Goal: Task Accomplishment & Management: Manage account settings

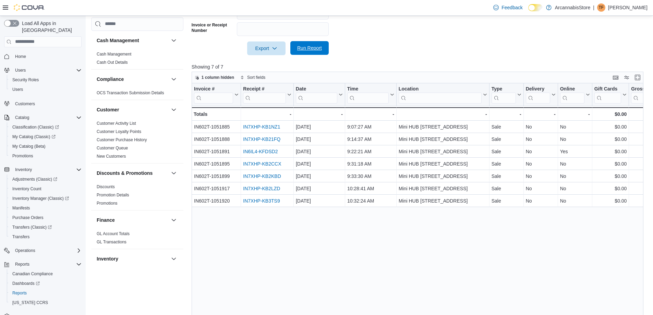
scroll to position [424, 0]
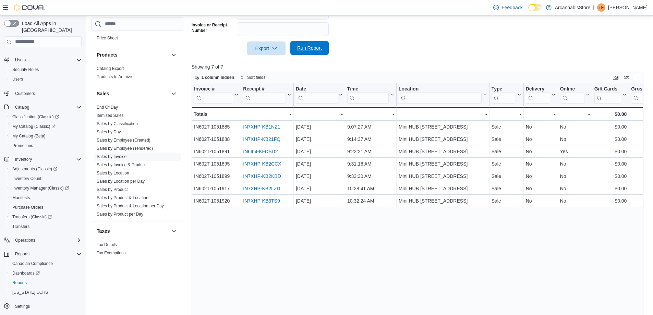
click at [311, 45] on span "Run Report" at bounding box center [309, 48] width 25 height 7
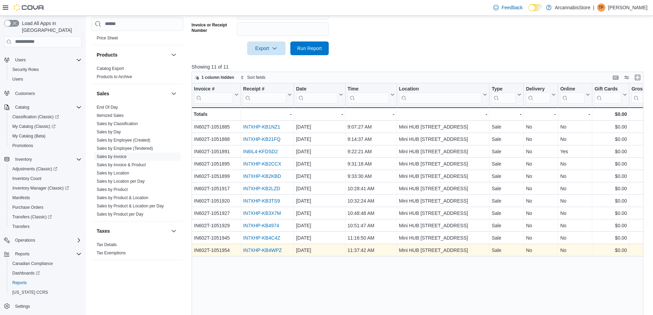
click at [278, 250] on link "IN7XHP-KB4WPZ" at bounding box center [262, 249] width 39 height 5
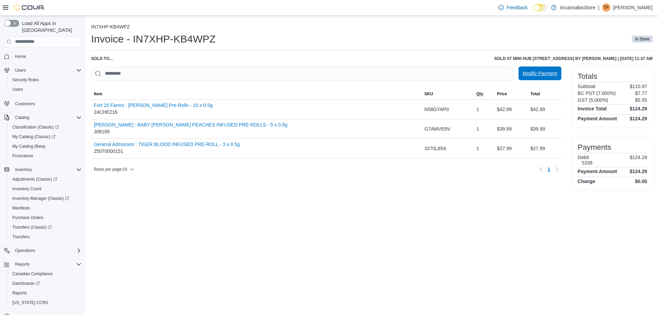
click at [551, 74] on span "Modify Payment" at bounding box center [539, 73] width 34 height 7
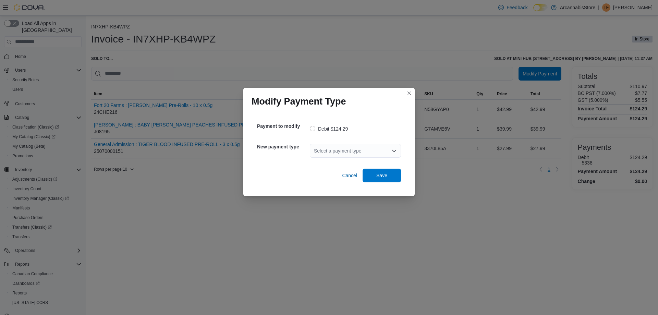
click at [338, 153] on div "Select a payment type" at bounding box center [355, 151] width 91 height 14
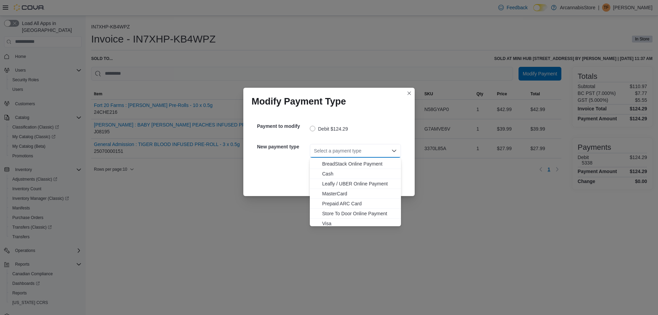
scroll to position [11, 0]
click at [329, 222] on span "Visa" at bounding box center [359, 221] width 75 height 7
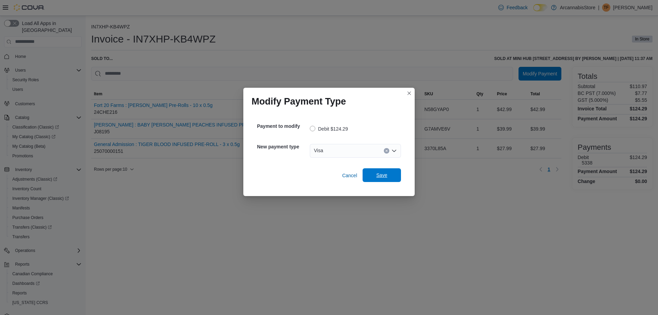
click at [371, 173] on span "Save" at bounding box center [382, 175] width 30 height 14
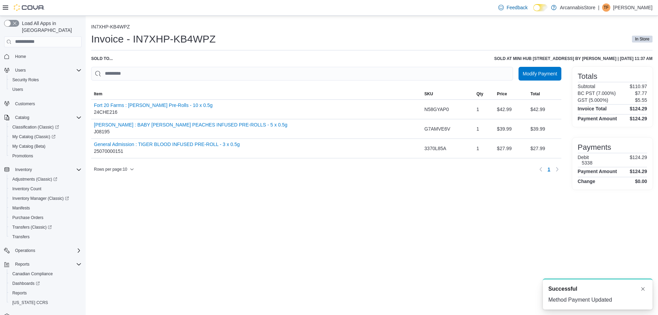
scroll to position [0, 0]
